Goal: Information Seeking & Learning: Learn about a topic

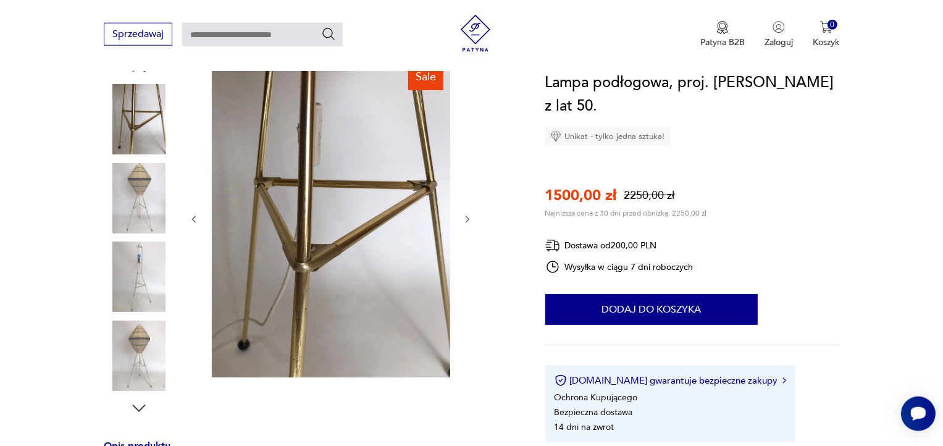
scroll to position [156, 0]
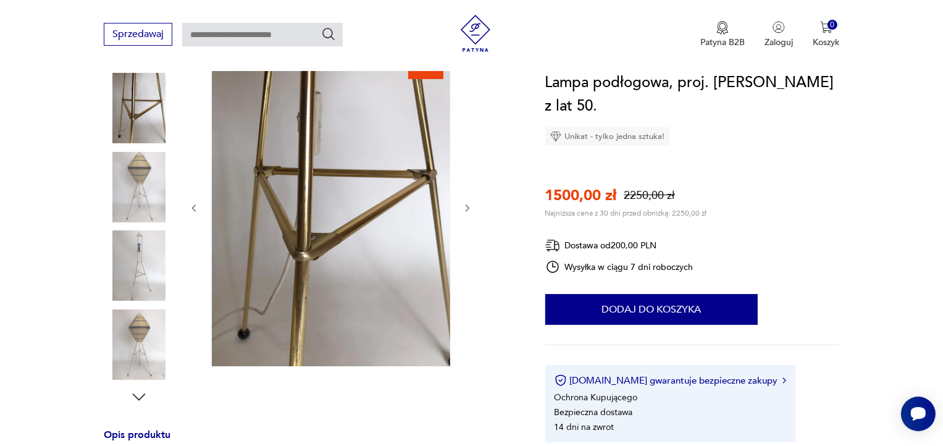
click at [133, 258] on img at bounding box center [139, 265] width 70 height 70
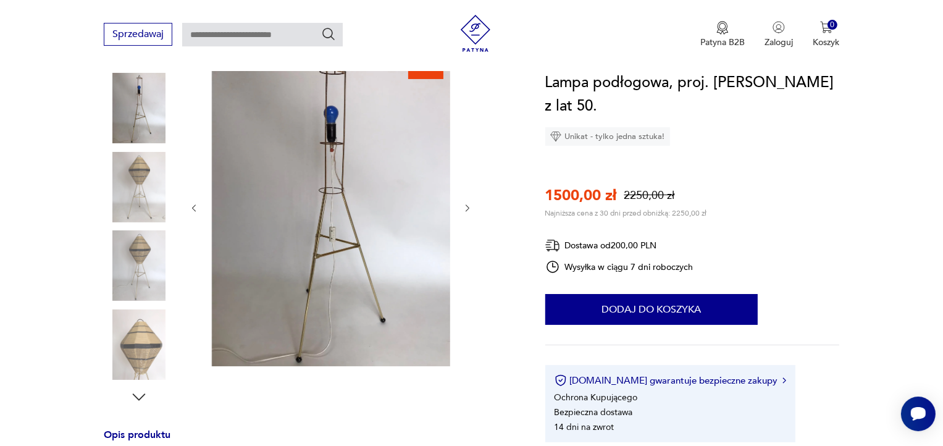
click at [141, 347] on img at bounding box center [139, 344] width 70 height 70
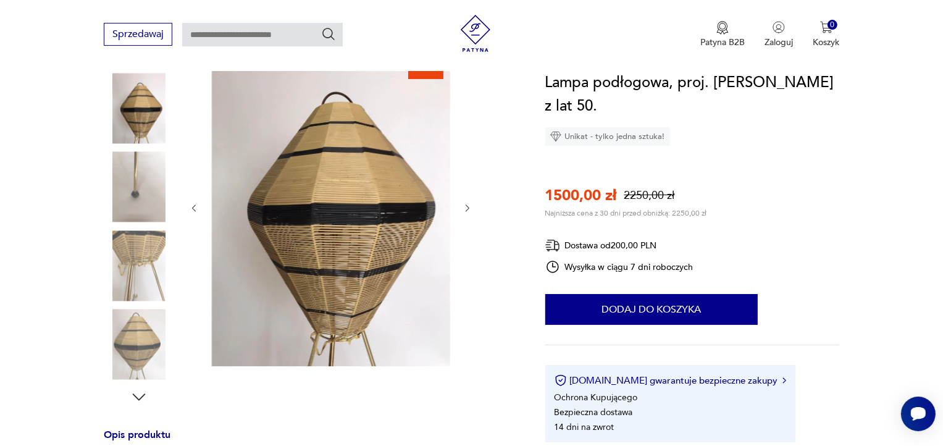
click at [128, 282] on img at bounding box center [139, 265] width 70 height 70
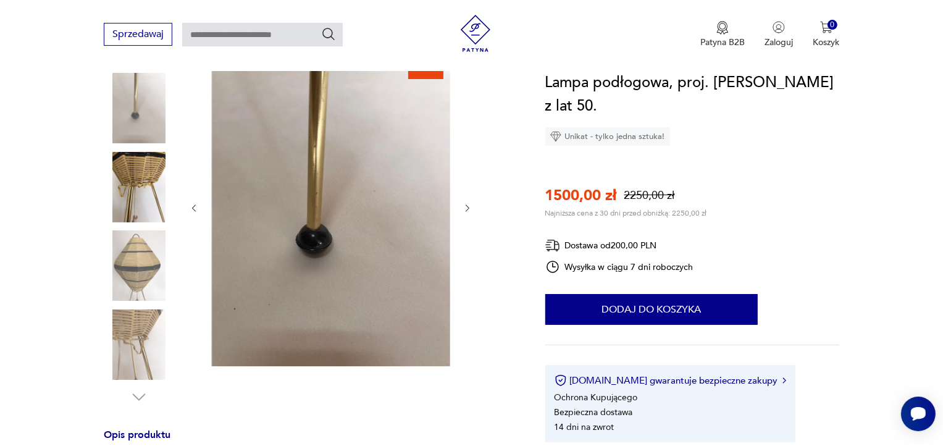
click at [122, 185] on img at bounding box center [139, 187] width 70 height 70
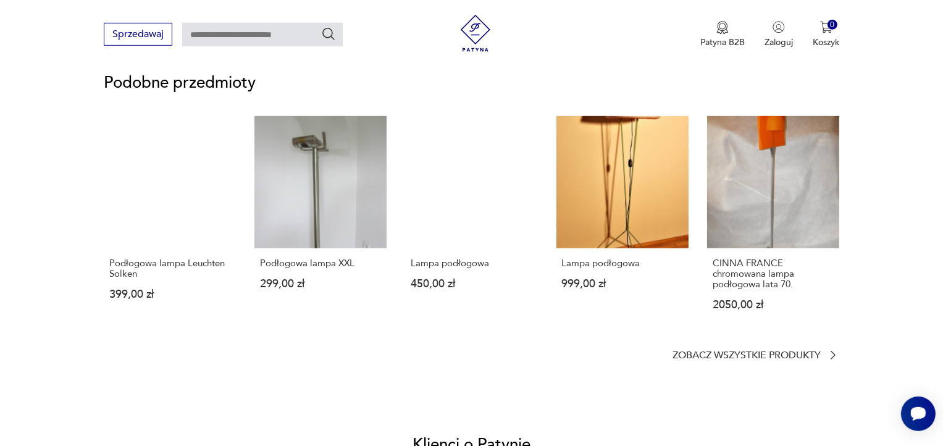
scroll to position [0, 0]
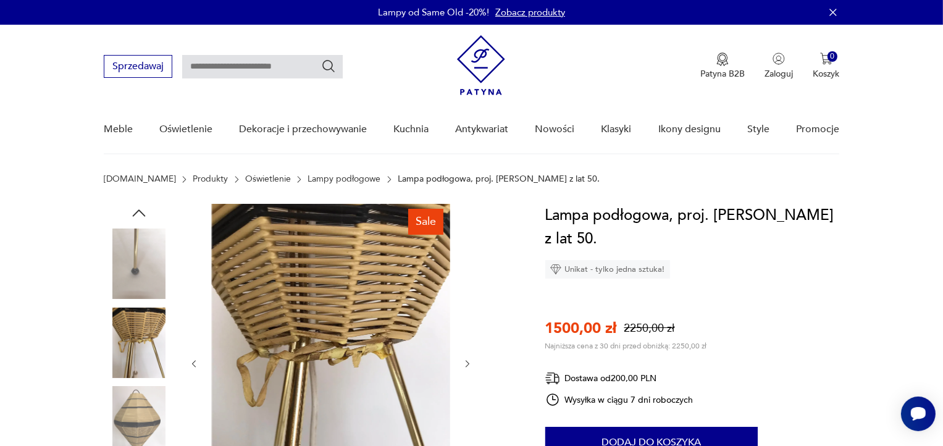
click at [324, 183] on link "Lampy podłogowe" at bounding box center [343, 179] width 73 height 10
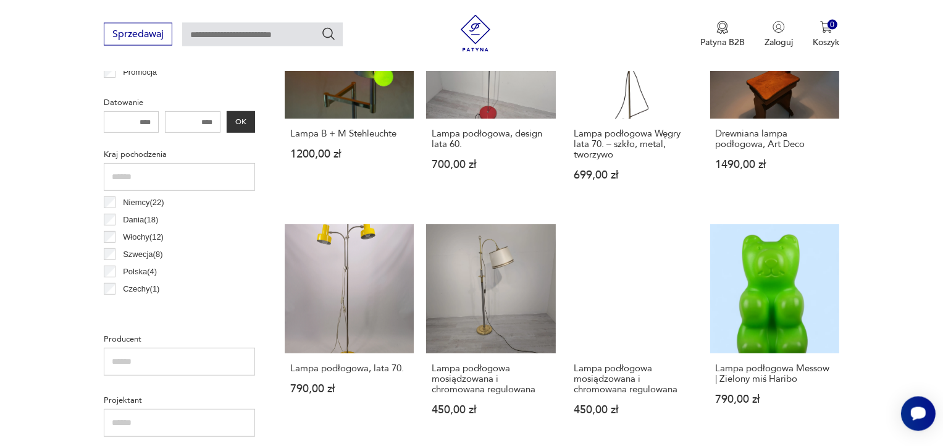
scroll to position [417, 0]
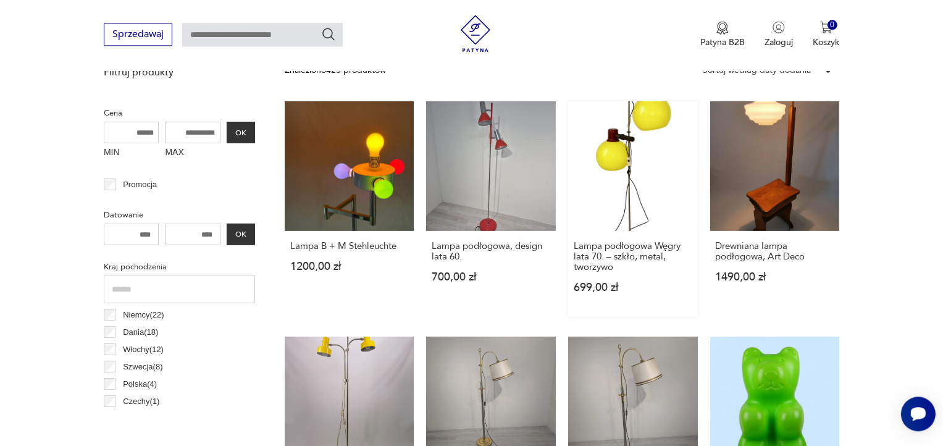
click at [633, 148] on link "Lampa podłogowa Węgry lata 70. – szkło, metal, tworzywo 699,00 zł" at bounding box center [633, 208] width 130 height 215
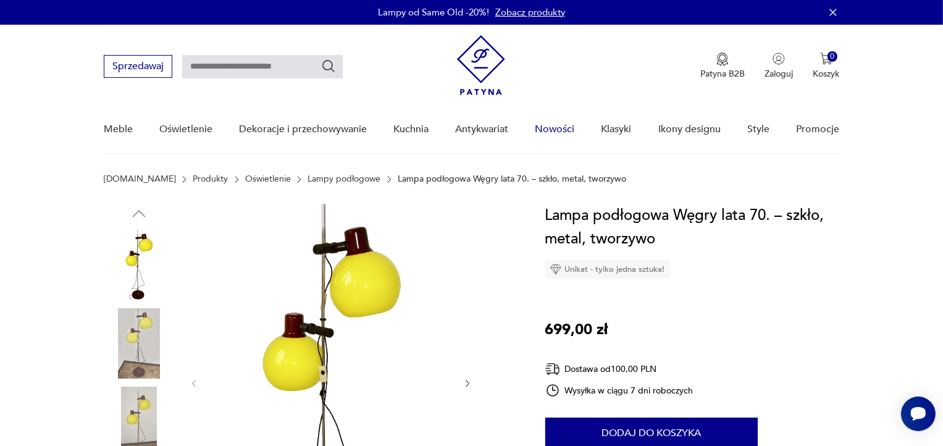
click at [550, 130] on link "Nowości" at bounding box center [555, 130] width 40 height 48
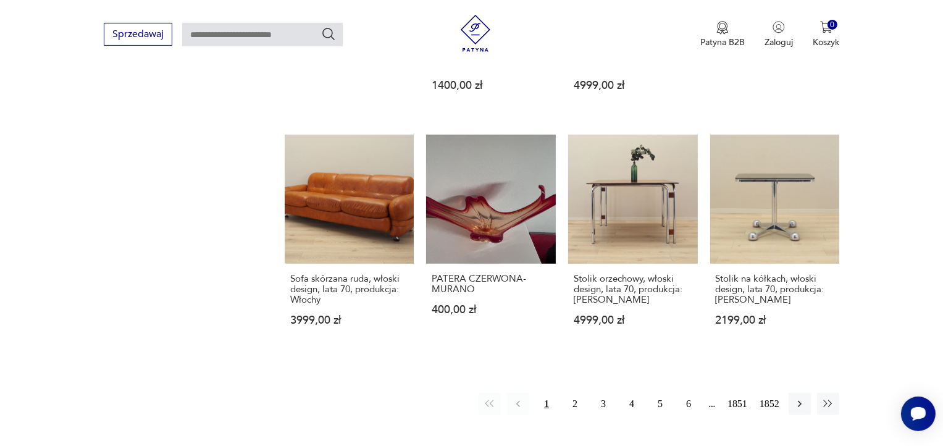
scroll to position [1001, 0]
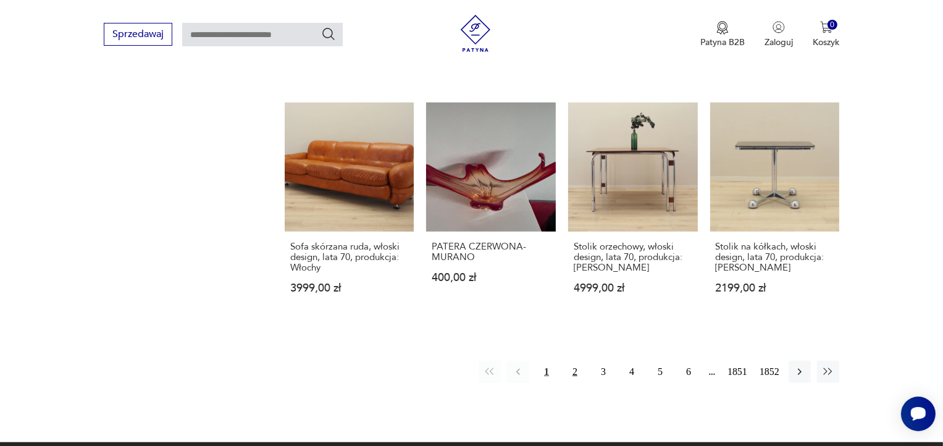
click at [576, 361] on button "2" at bounding box center [575, 372] width 22 height 22
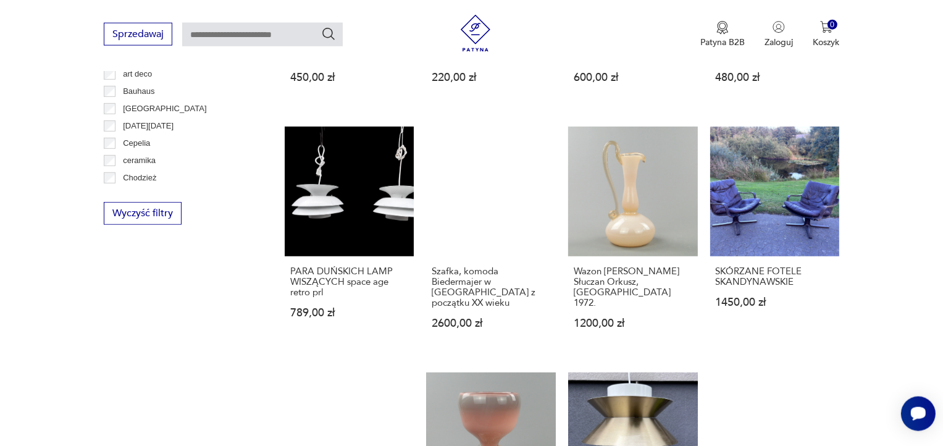
scroll to position [971, 0]
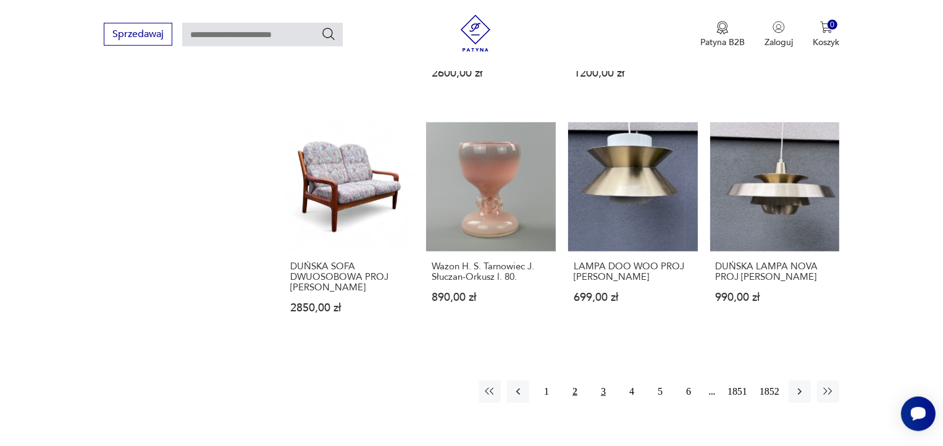
click at [601, 387] on button "3" at bounding box center [603, 391] width 22 height 22
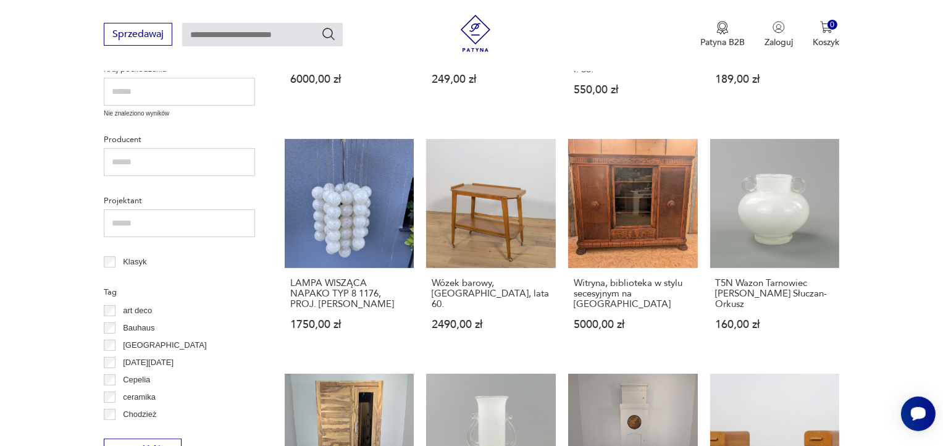
scroll to position [182, 0]
